Goal: Task Accomplishment & Management: Manage account settings

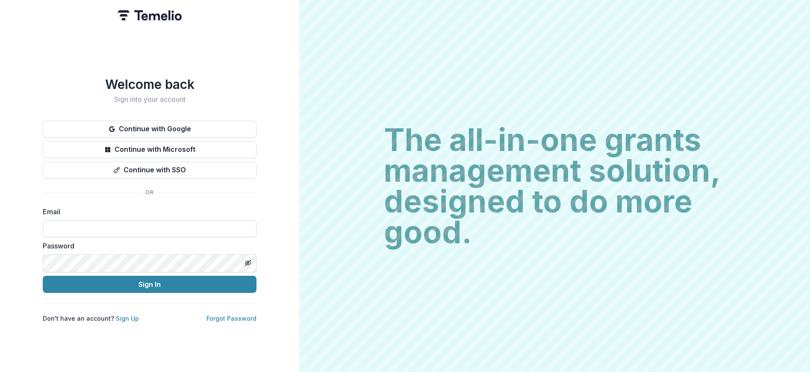
click at [93, 226] on input at bounding box center [150, 228] width 214 height 17
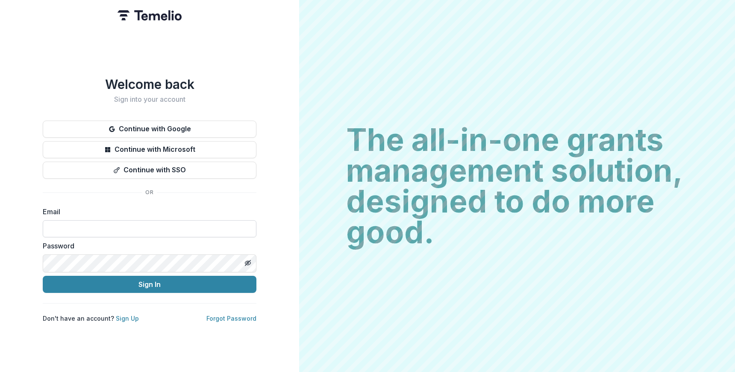
click at [98, 232] on input at bounding box center [150, 228] width 214 height 17
type input "**********"
click at [25, 247] on div "**********" at bounding box center [149, 186] width 299 height 372
click at [154, 199] on div "**********" at bounding box center [150, 199] width 214 height 247
click at [120, 230] on input "**********" at bounding box center [150, 228] width 214 height 17
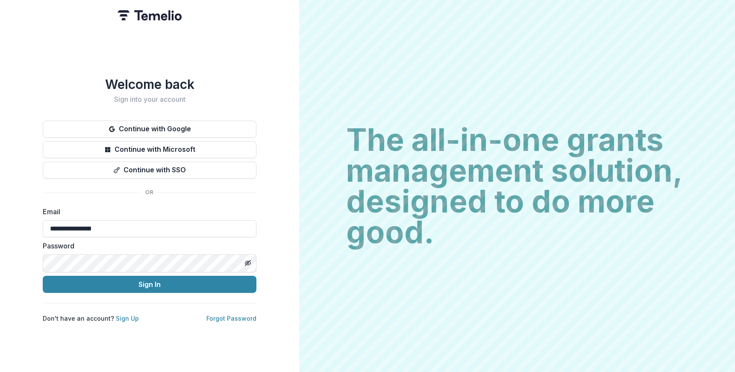
click at [36, 172] on div "**********" at bounding box center [149, 186] width 299 height 372
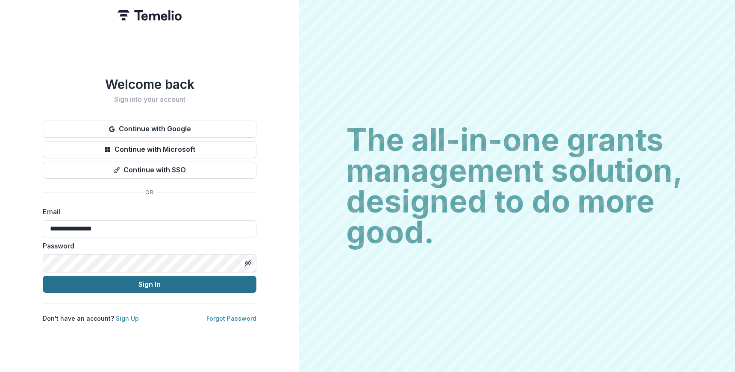
click at [128, 288] on button "Sign In" at bounding box center [150, 284] width 214 height 17
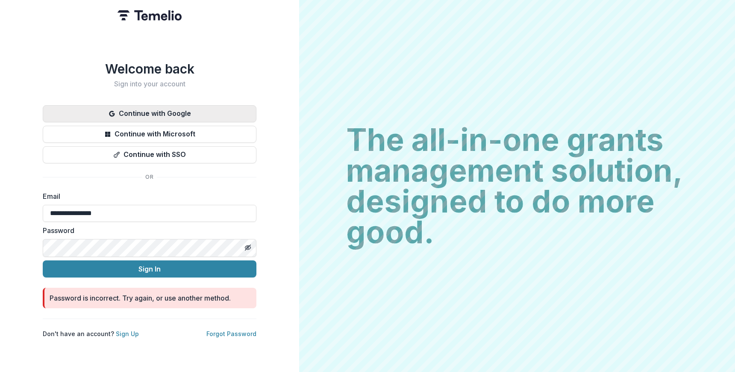
click at [207, 108] on button "Continue with Google" at bounding box center [150, 113] width 214 height 17
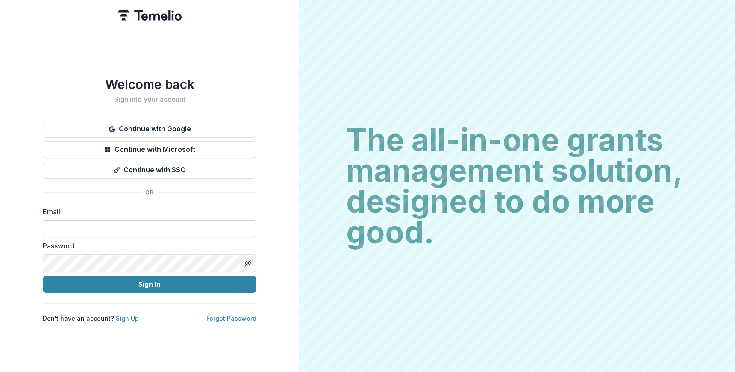
click at [84, 228] on input at bounding box center [150, 228] width 214 height 17
type input "**********"
click at [139, 79] on h1 "Welcome back" at bounding box center [150, 83] width 214 height 15
click at [86, 220] on input at bounding box center [150, 228] width 214 height 17
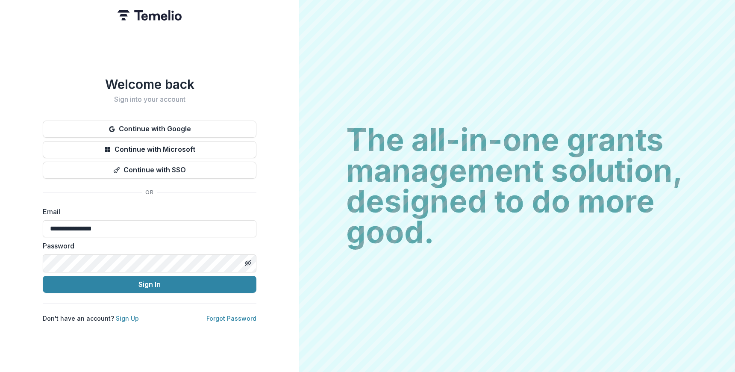
type input "**********"
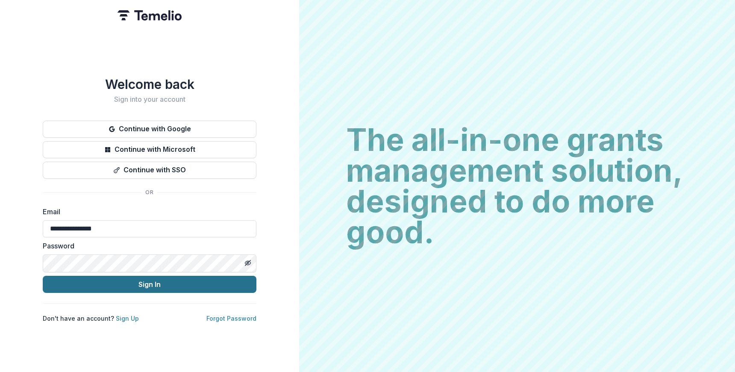
click at [128, 282] on button "Sign In" at bounding box center [150, 284] width 214 height 17
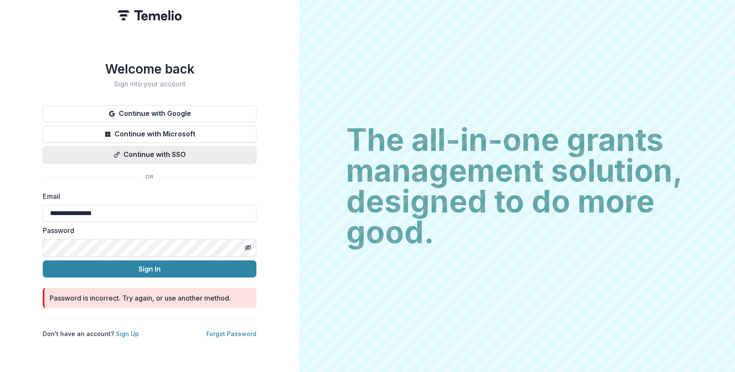
click at [185, 150] on button "Continue with SSO" at bounding box center [150, 154] width 214 height 17
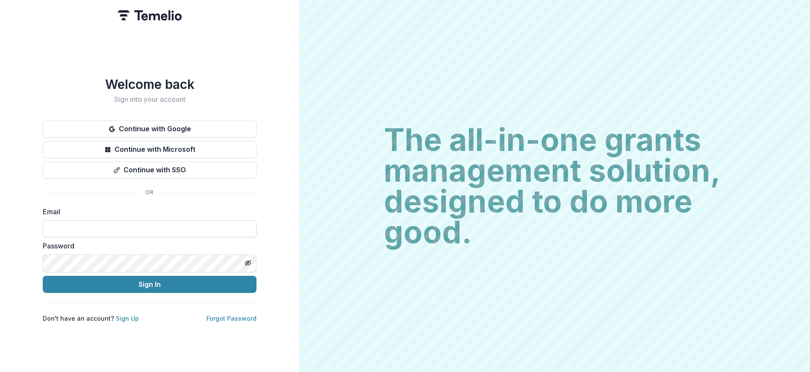
click at [55, 229] on input at bounding box center [150, 228] width 214 height 17
type input "**********"
click at [224, 322] on link "Forgot Password" at bounding box center [231, 317] width 50 height 7
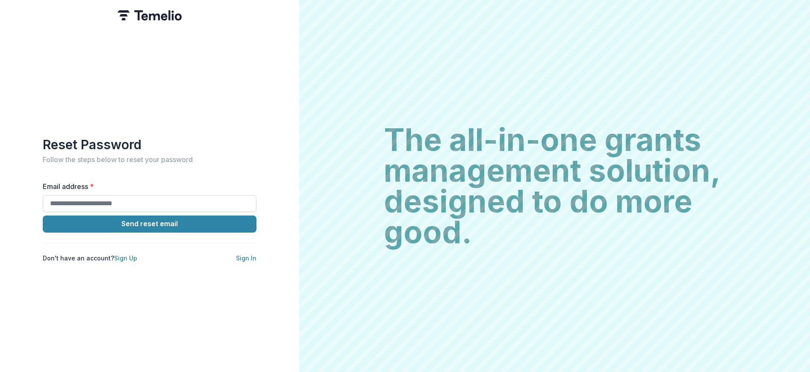
click at [84, 202] on input "Email address *" at bounding box center [150, 203] width 214 height 17
type input "**********"
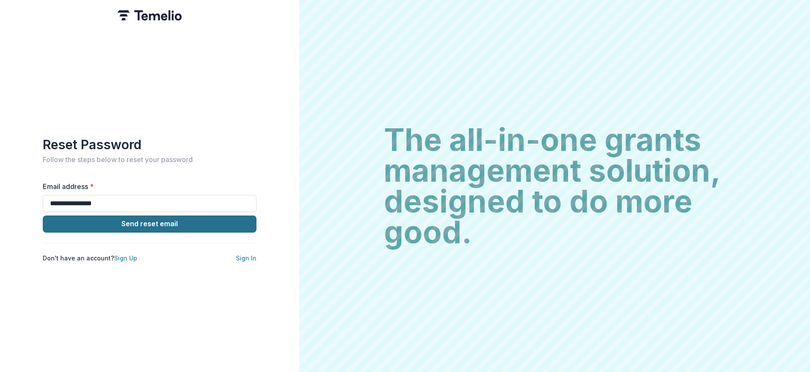
click at [207, 226] on button "Send reset email" at bounding box center [150, 223] width 214 height 17
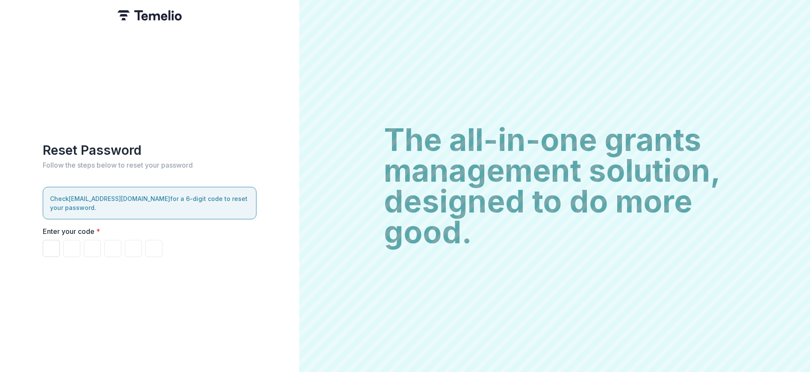
paste input "******"
type input "*"
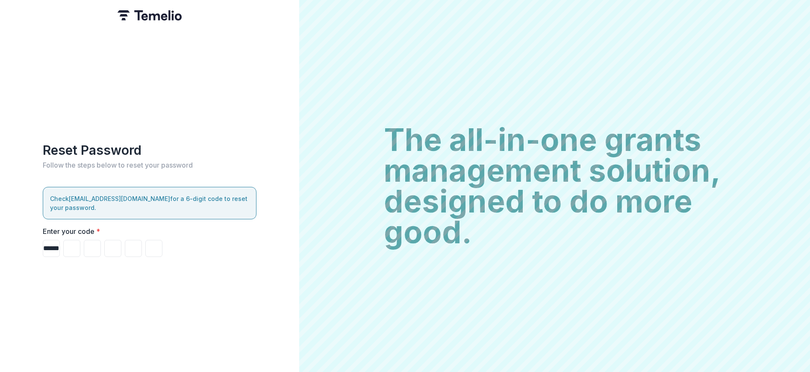
type input "*"
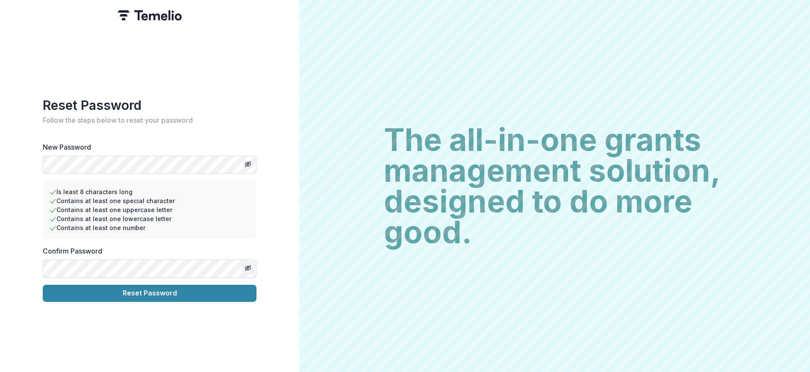
click at [248, 269] on line "Toggle password visibility" at bounding box center [247, 267] width 5 height 5
click at [170, 297] on button "Reset Password" at bounding box center [150, 293] width 214 height 17
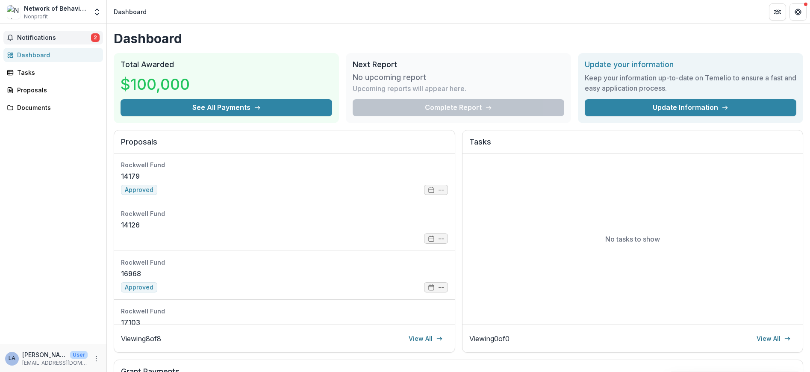
click at [45, 39] on span "Notifications" at bounding box center [54, 37] width 74 height 7
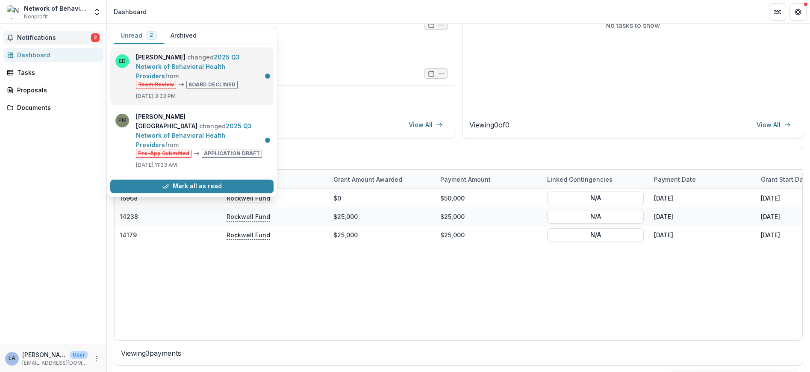
click at [192, 70] on link "2025 Q3 Network of Behavioral Health Providers" at bounding box center [188, 66] width 104 height 26
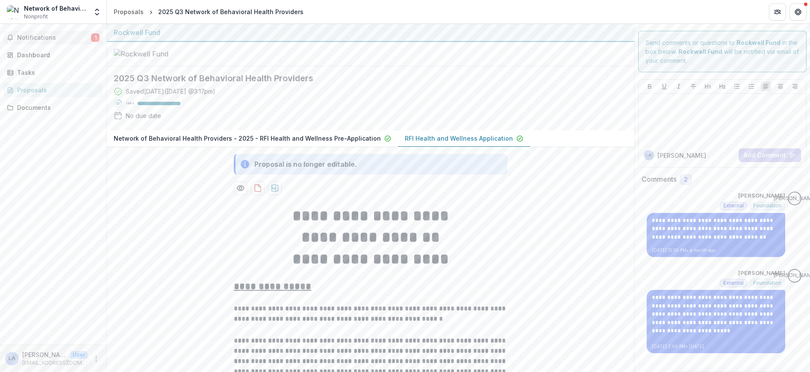
click at [50, 39] on span "Notifications" at bounding box center [54, 37] width 74 height 7
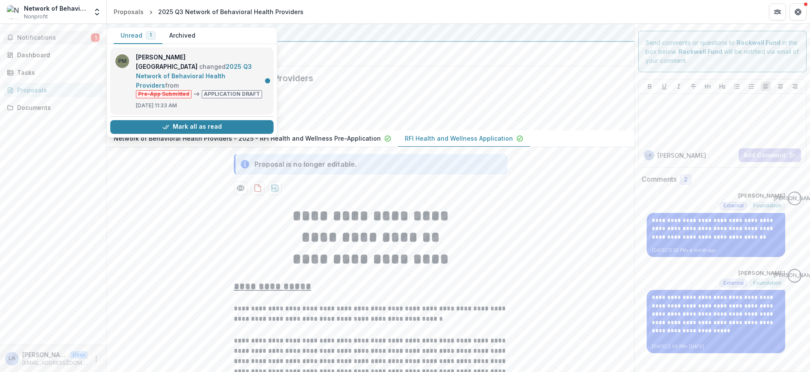
click at [183, 65] on link "2025 Q3 Network of Behavioral Health Providers" at bounding box center [194, 76] width 116 height 26
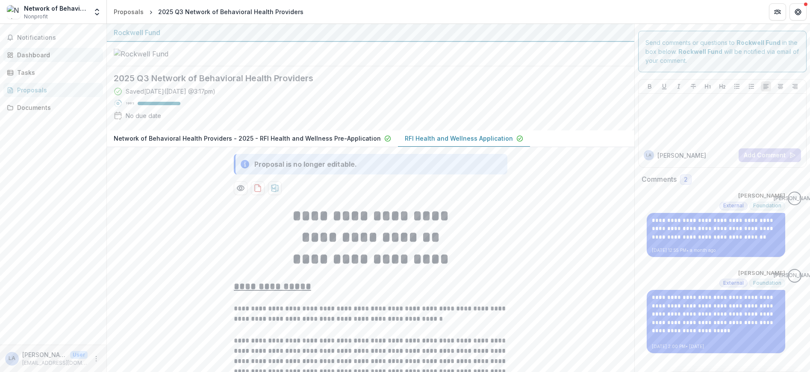
click at [47, 56] on div "Dashboard" at bounding box center [56, 54] width 79 height 9
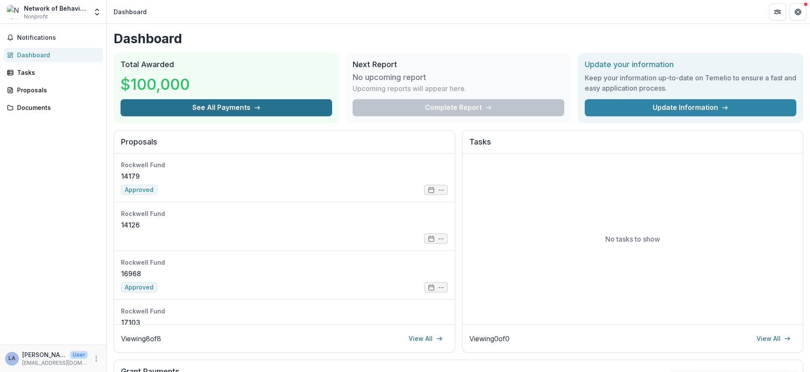
click at [235, 116] on button "See All Payments" at bounding box center [225, 107] width 211 height 17
click at [140, 181] on link "14179" at bounding box center [130, 176] width 19 height 10
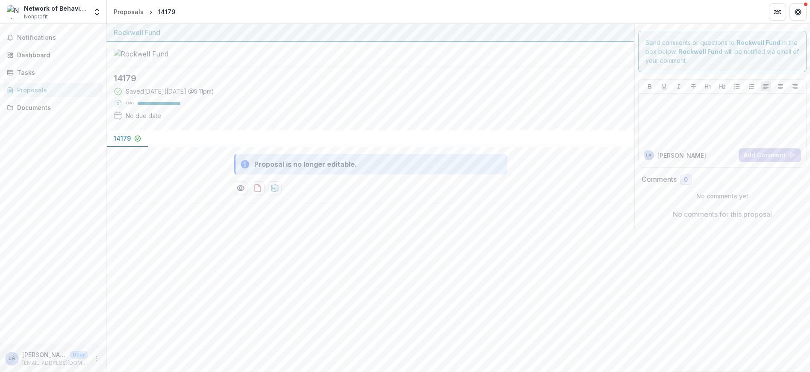
click at [121, 140] on p "14179" at bounding box center [122, 138] width 17 height 9
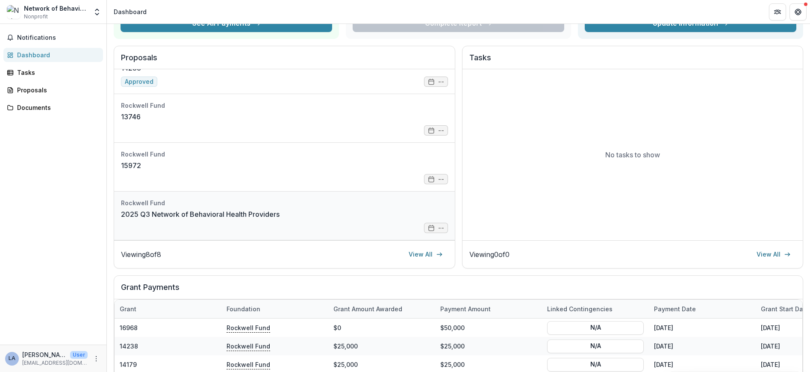
scroll to position [85, 0]
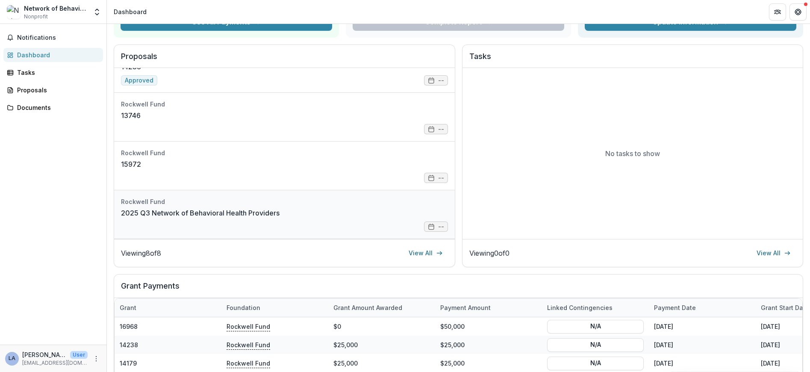
click at [176, 218] on link "2025 Q3 Network of Behavioral Health Providers" at bounding box center [200, 213] width 158 height 10
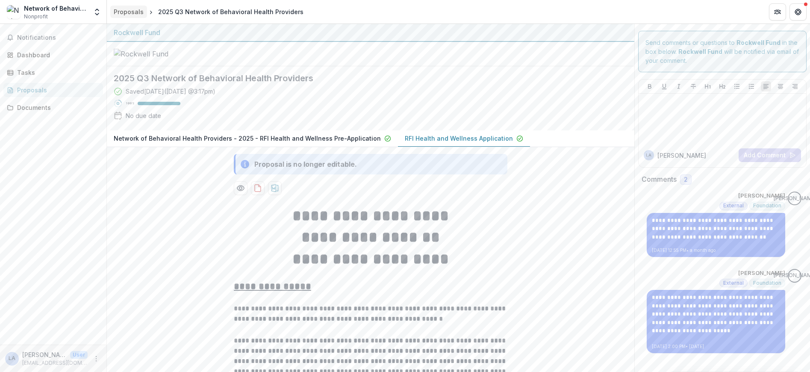
click at [131, 10] on div "Proposals" at bounding box center [129, 11] width 30 height 9
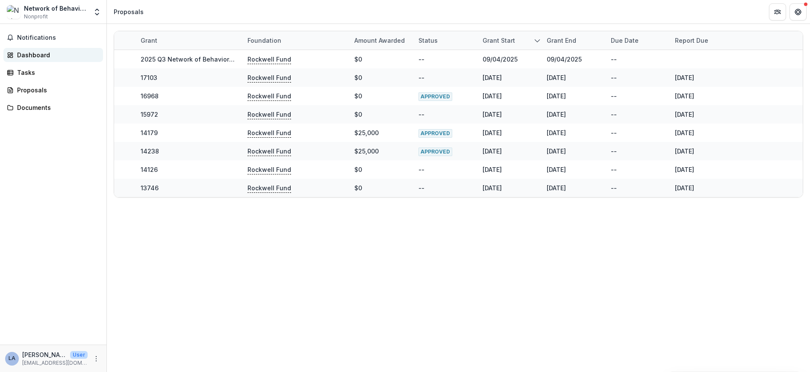
click at [33, 59] on div "Dashboard" at bounding box center [56, 54] width 79 height 9
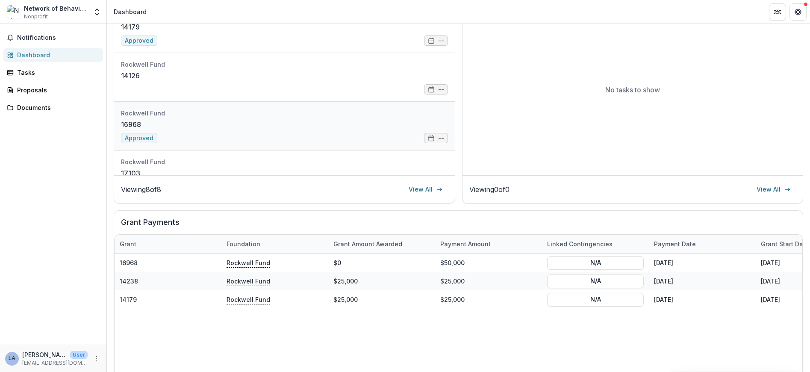
scroll to position [171, 0]
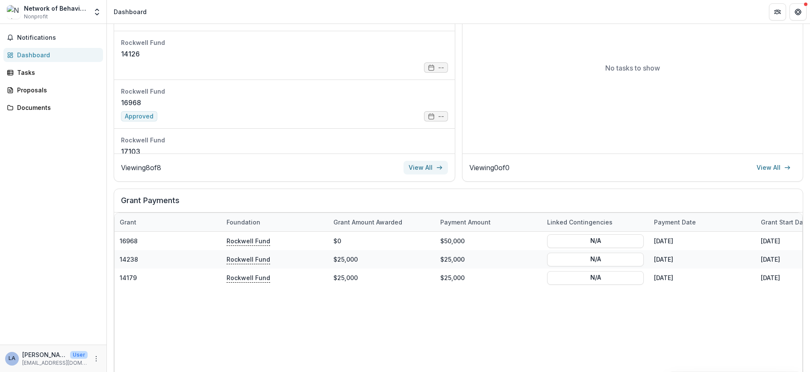
click at [408, 174] on link "View All" at bounding box center [425, 168] width 44 height 14
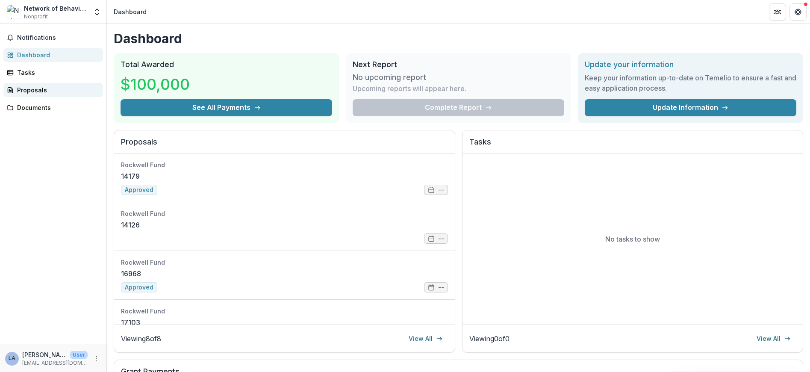
click at [37, 91] on div "Proposals" at bounding box center [56, 89] width 79 height 9
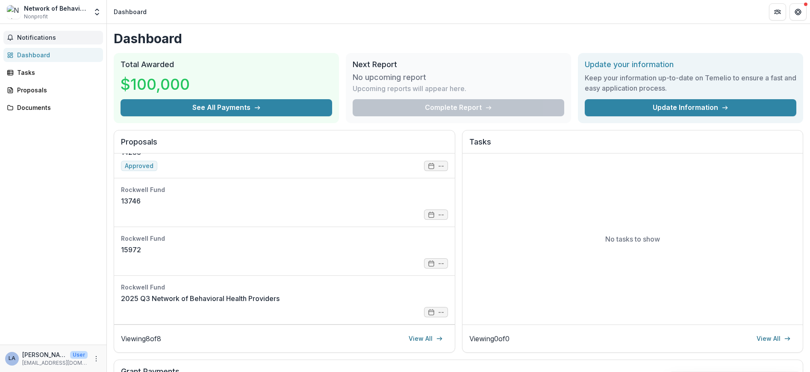
click at [47, 38] on span "Notifications" at bounding box center [58, 37] width 82 height 7
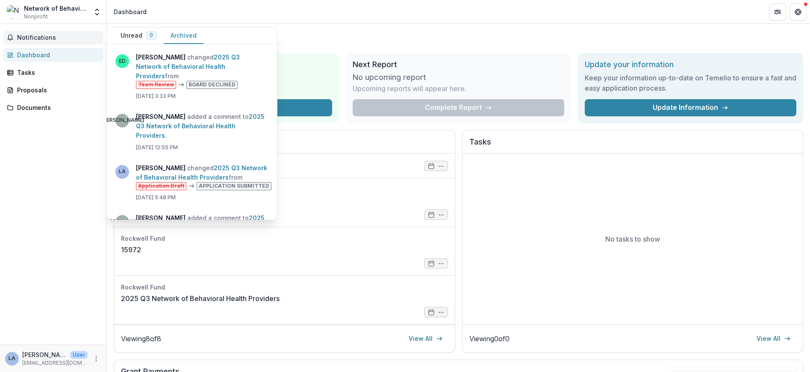
click at [185, 35] on button "Archived" at bounding box center [184, 35] width 40 height 17
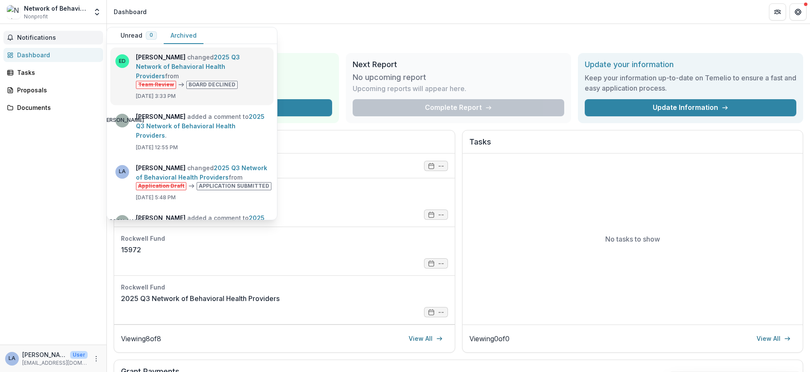
click at [191, 54] on link "2025 Q3 Network of Behavioral Health Providers" at bounding box center [188, 66] width 104 height 26
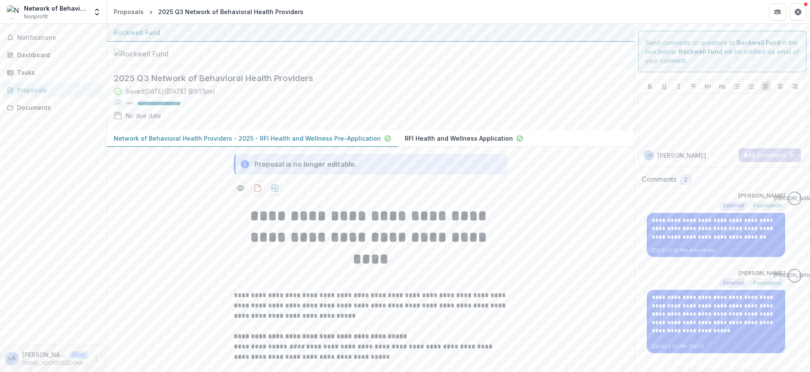
click at [294, 141] on p "Network of Behavioral Health Providers - 2025 - RFI Health and Wellness Pre-App…" at bounding box center [247, 138] width 267 height 9
click at [462, 141] on p "RFI Health and Wellness Application" at bounding box center [459, 138] width 108 height 9
click at [225, 136] on p "Network of Behavioral Health Providers - 2025 - RFI Health and Wellness Pre-App…" at bounding box center [247, 138] width 267 height 9
click at [225, 138] on p "Network of Behavioral Health Providers - 2025 - RFI Health and Wellness Pre-App…" at bounding box center [247, 138] width 267 height 9
click at [449, 137] on p "RFI Health and Wellness Application" at bounding box center [459, 138] width 108 height 9
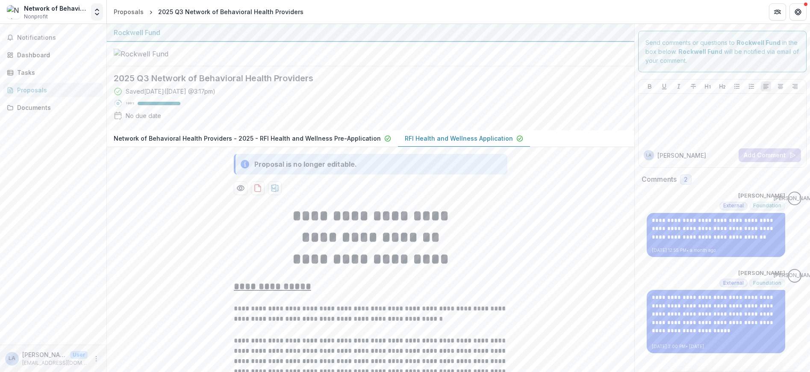
click at [97, 15] on polyline "Open entity switcher" at bounding box center [96, 14] width 3 height 2
click at [135, 12] on div "Proposals" at bounding box center [129, 11] width 30 height 9
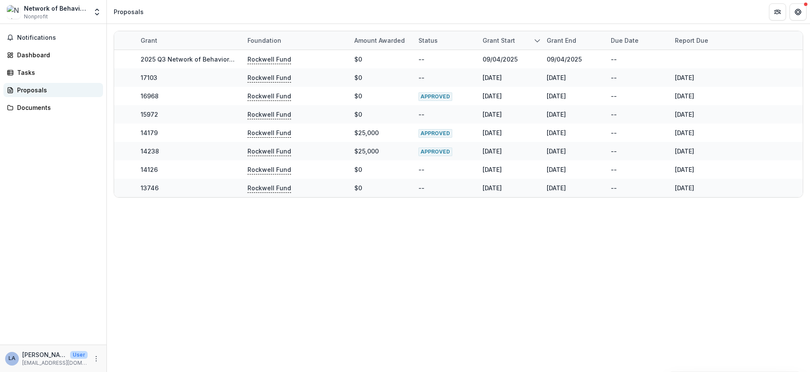
click at [45, 94] on div "Proposals" at bounding box center [56, 89] width 79 height 9
click at [34, 93] on div "Proposals" at bounding box center [56, 89] width 79 height 9
click at [26, 73] on div "Tasks" at bounding box center [56, 72] width 79 height 9
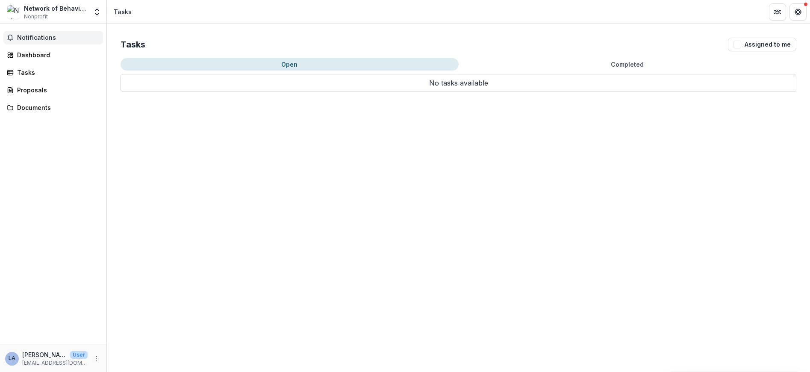
click at [33, 35] on span "Notifications" at bounding box center [58, 37] width 82 height 7
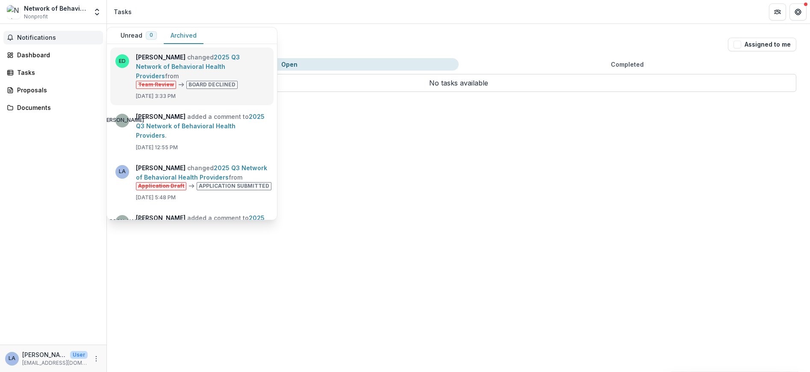
click at [167, 79] on link "2025 Q3 Network of Behavioral Health Providers" at bounding box center [188, 66] width 104 height 26
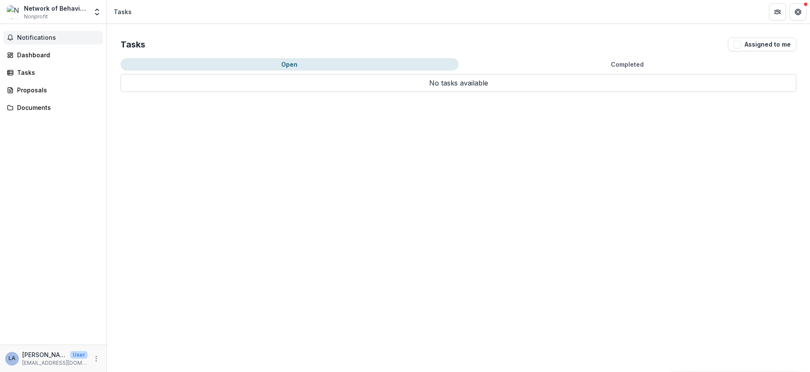
click at [58, 38] on span "Notifications" at bounding box center [58, 37] width 82 height 7
